Goal: Task Accomplishment & Management: Use online tool/utility

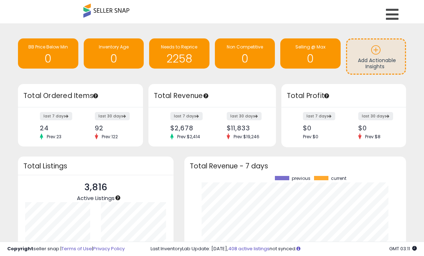
click at [390, 14] on icon at bounding box center [392, 14] width 13 height 14
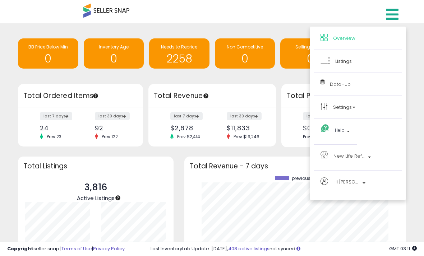
click at [372, 61] on link "Listings" at bounding box center [357, 61] width 75 height 9
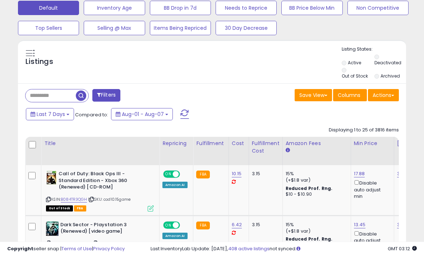
scroll to position [235, 0]
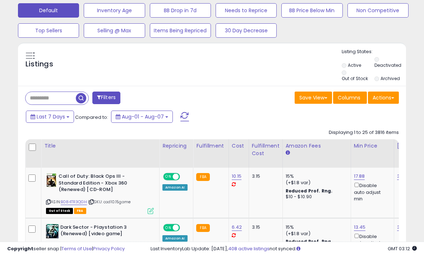
click at [45, 101] on input "text" at bounding box center [50, 98] width 50 height 13
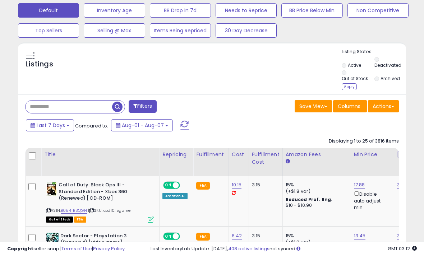
click at [351, 90] on div "Apply" at bounding box center [349, 86] width 15 height 7
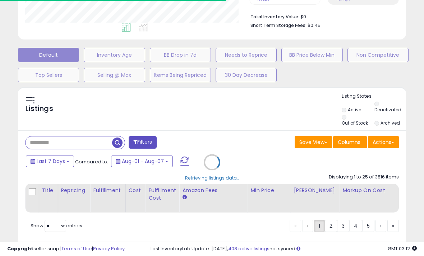
click at [144, 151] on div "Retrieving listings data.." at bounding box center [212, 167] width 399 height 161
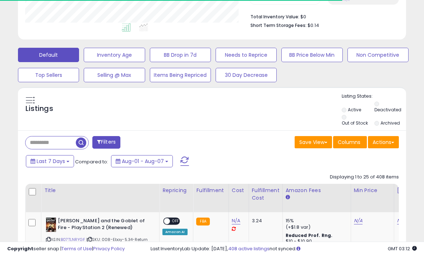
click at [113, 149] on button "Filters" at bounding box center [106, 142] width 28 height 13
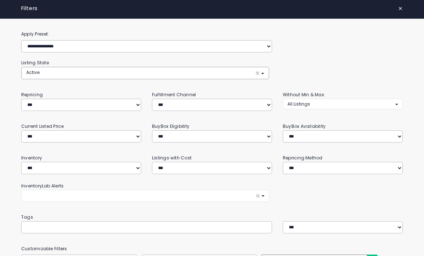
scroll to position [0, 0]
click at [399, 7] on span "×" at bounding box center [400, 9] width 5 height 10
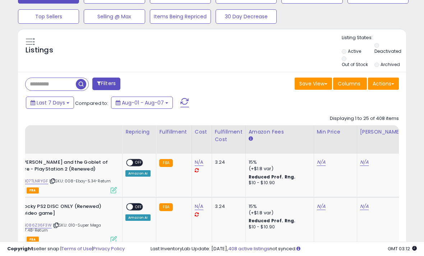
scroll to position [0, 32]
